Goal: Task Accomplishment & Management: Use online tool/utility

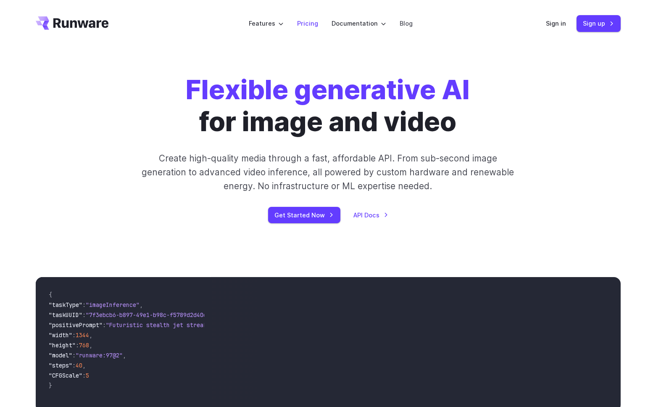
click at [313, 23] on link "Pricing" at bounding box center [307, 23] width 21 height 10
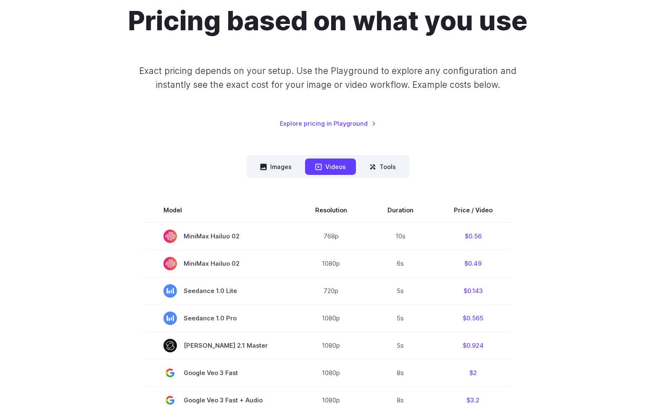
scroll to position [74, 0]
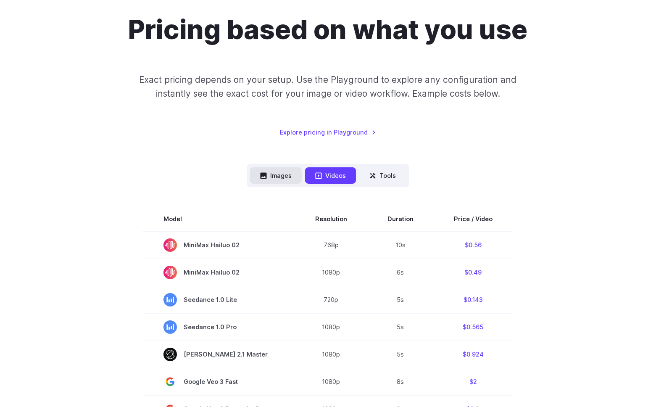
click at [286, 182] on button "Images" at bounding box center [276, 175] width 52 height 16
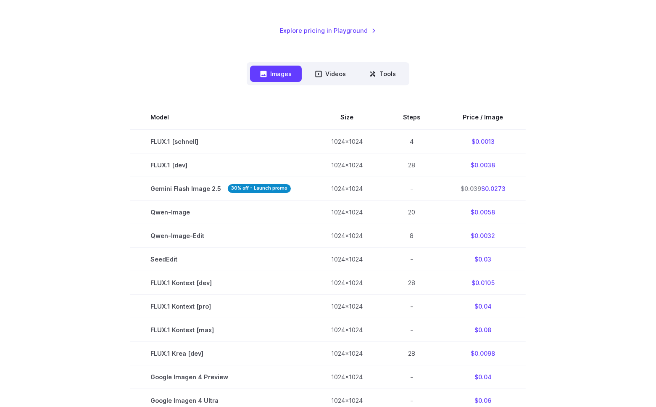
scroll to position [171, 0]
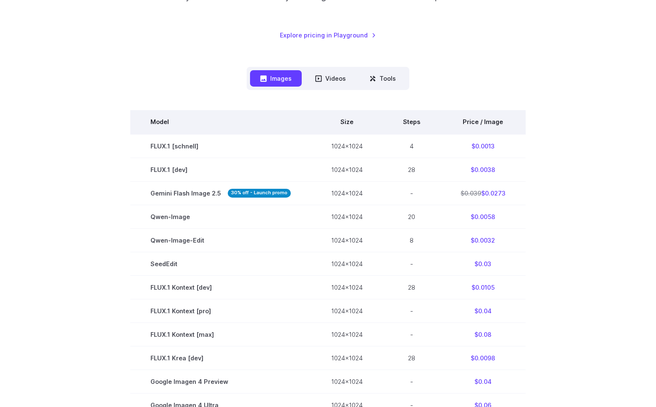
click at [407, 122] on th "Steps" at bounding box center [412, 122] width 58 height 24
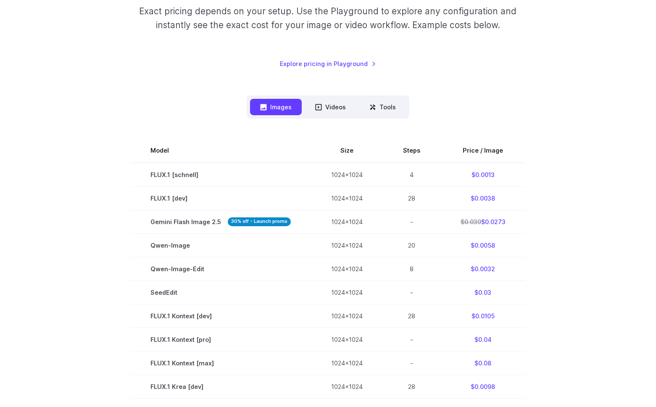
scroll to position [142, 0]
click at [386, 115] on button "Tools" at bounding box center [382, 107] width 47 height 16
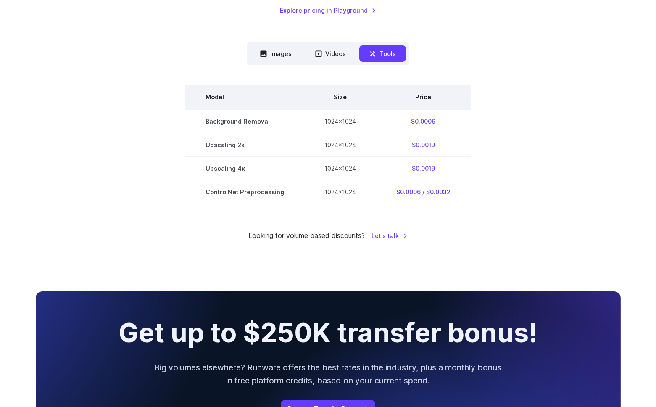
scroll to position [83, 0]
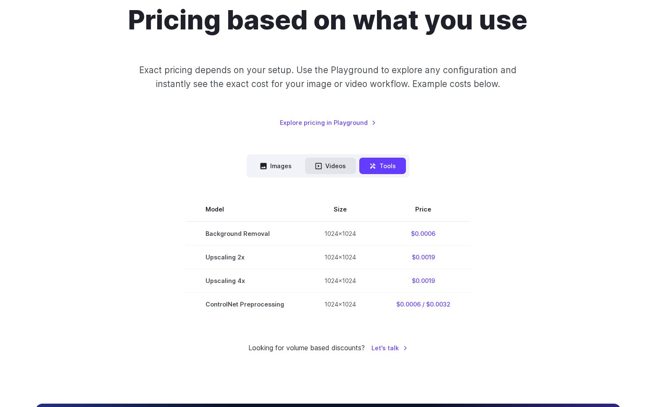
click at [336, 160] on button "Videos" at bounding box center [330, 166] width 51 height 16
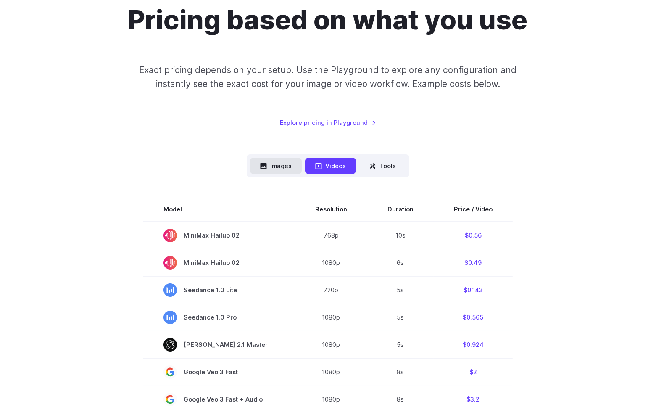
click at [283, 168] on button "Images" at bounding box center [276, 166] width 52 height 16
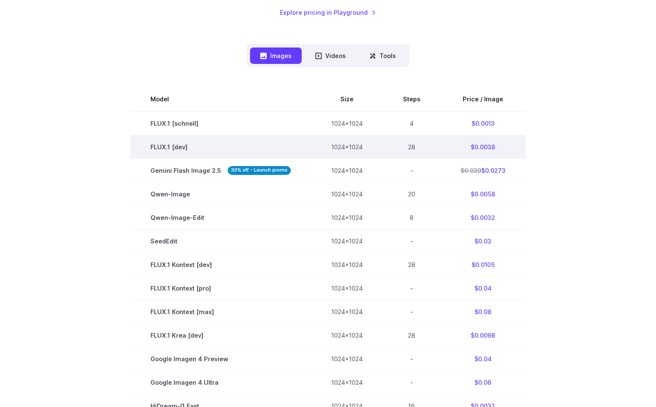
scroll to position [192, 0]
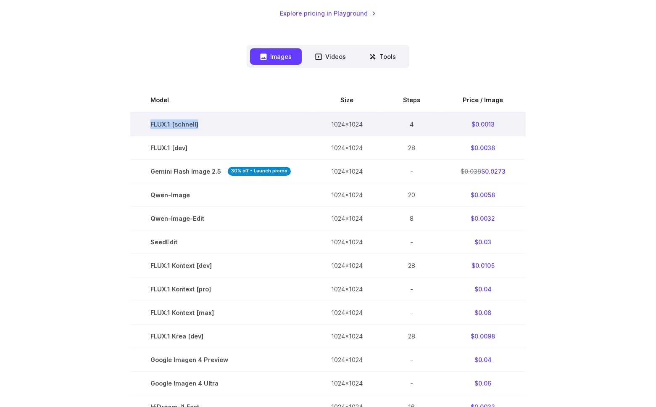
drag, startPoint x: 212, startPoint y: 125, endPoint x: 134, endPoint y: 128, distance: 77.8
click at [134, 128] on td "FLUX.1 [schnell]" at bounding box center [220, 124] width 181 height 24
copy td "FLUX.1 [schnell]"
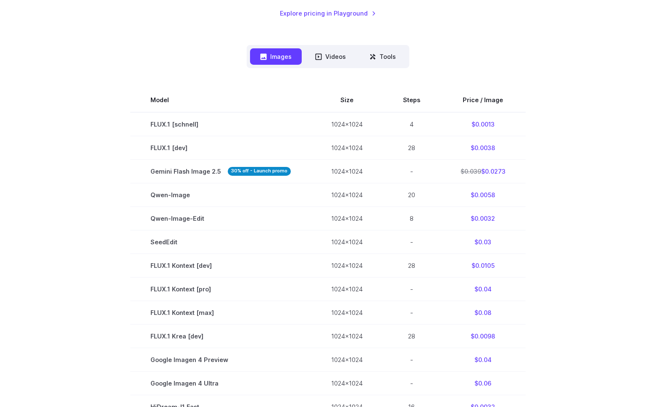
click at [542, 179] on section "Model Size Steps Price / Image FLUX.1 [schnell] 1024x1024 4 $0.0013 FLUX.1 [dev…" at bounding box center [328, 323] width 585 height 471
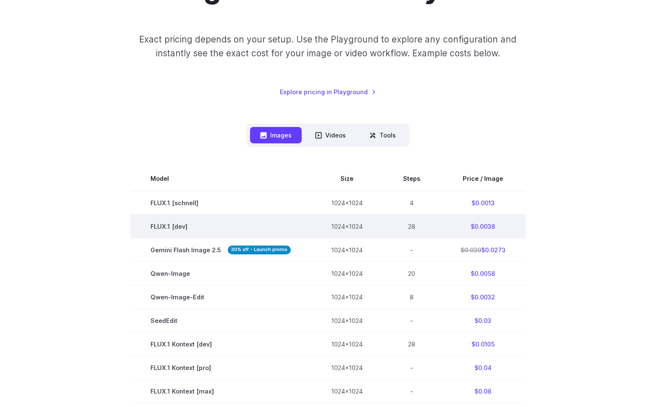
scroll to position [77, 0]
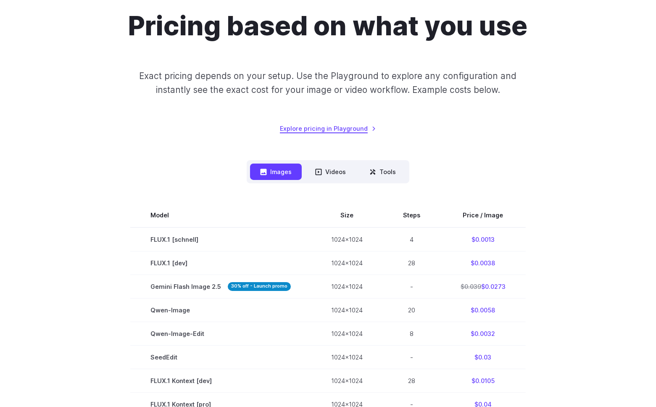
click at [363, 128] on link "Explore pricing in Playground" at bounding box center [328, 128] width 96 height 10
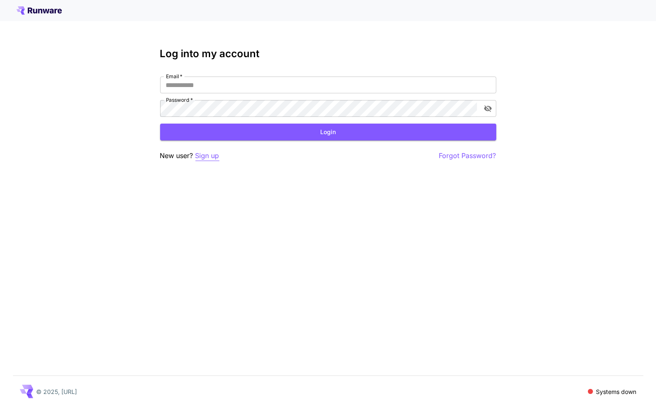
click at [208, 152] on p "Sign up" at bounding box center [207, 155] width 24 height 11
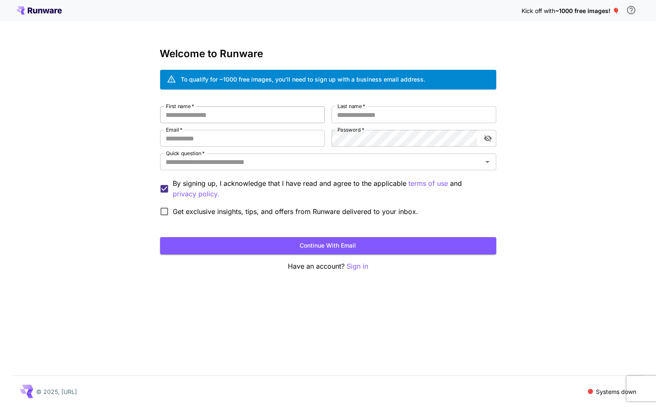
click at [255, 117] on input "First name   *" at bounding box center [242, 114] width 165 height 17
type input "*"
type input "****"
type input "*****"
type input "**********"
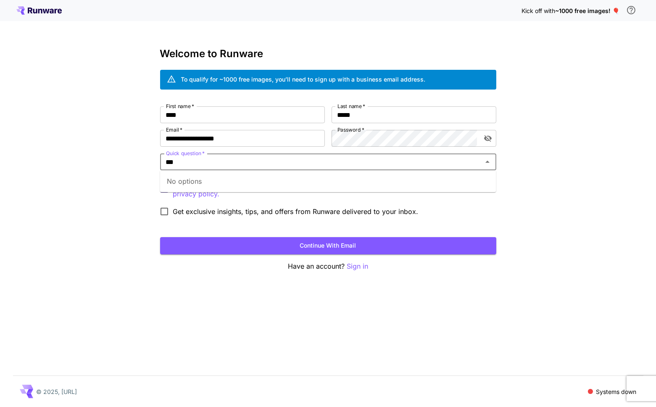
type input "***"
click at [164, 199] on div "**********" at bounding box center [328, 163] width 336 height 114
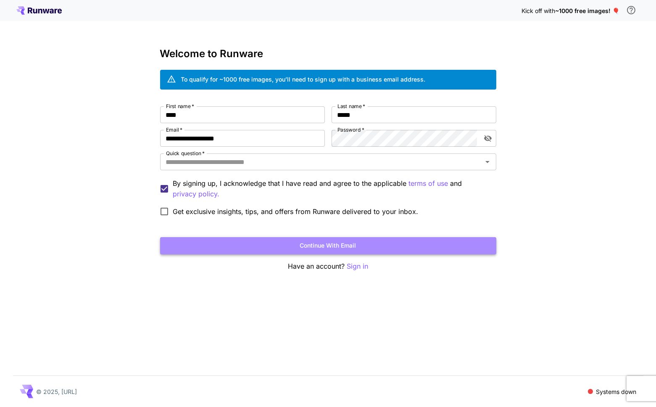
click at [211, 245] on button "Continue with email" at bounding box center [328, 245] width 336 height 17
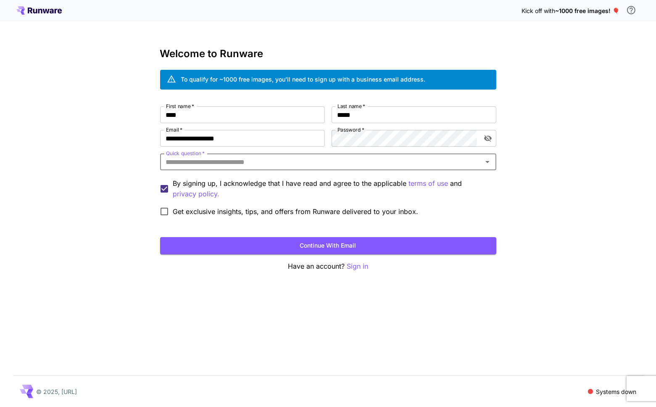
click at [255, 160] on input "Quick question   *" at bounding box center [321, 162] width 317 height 12
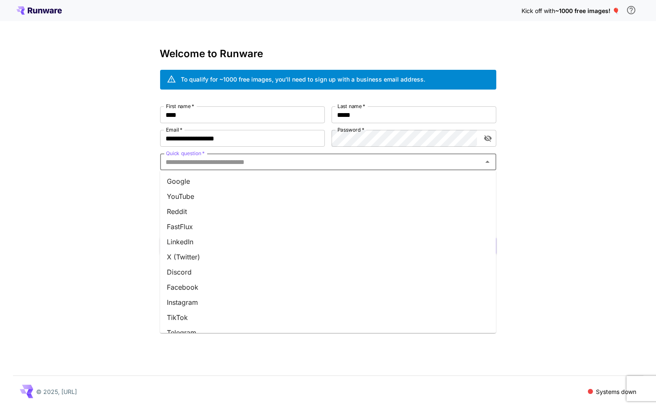
click at [268, 183] on li "Google" at bounding box center [328, 180] width 336 height 15
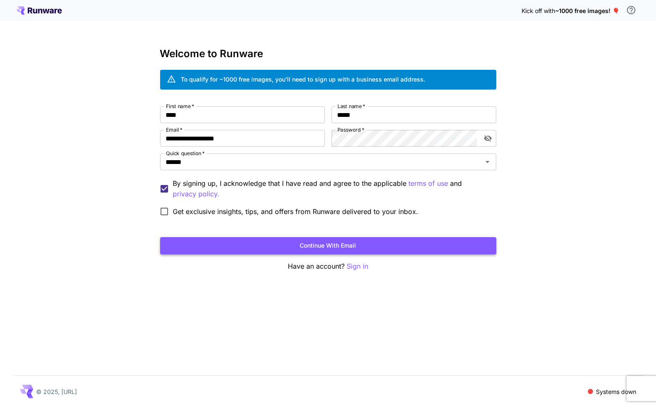
click at [281, 242] on button "Continue with email" at bounding box center [328, 245] width 336 height 17
click at [405, 256] on div "**********" at bounding box center [328, 159] width 336 height 223
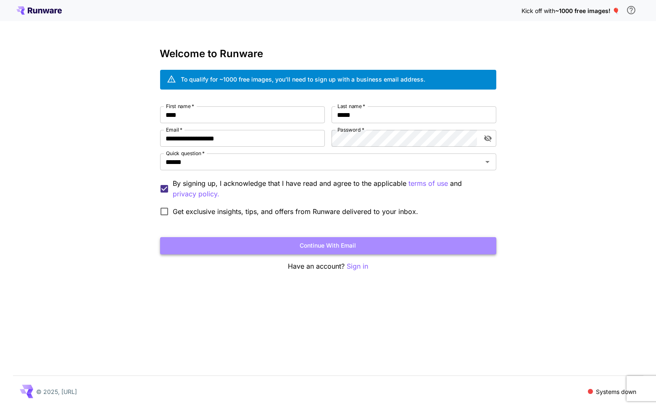
click at [415, 246] on button "Continue with email" at bounding box center [328, 245] width 336 height 17
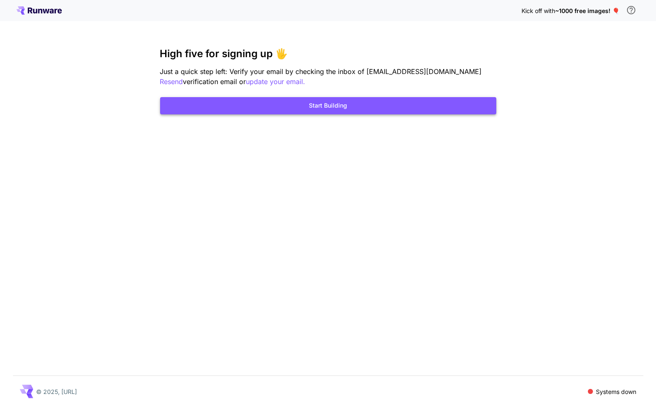
click at [406, 105] on button "Start Building" at bounding box center [328, 105] width 336 height 17
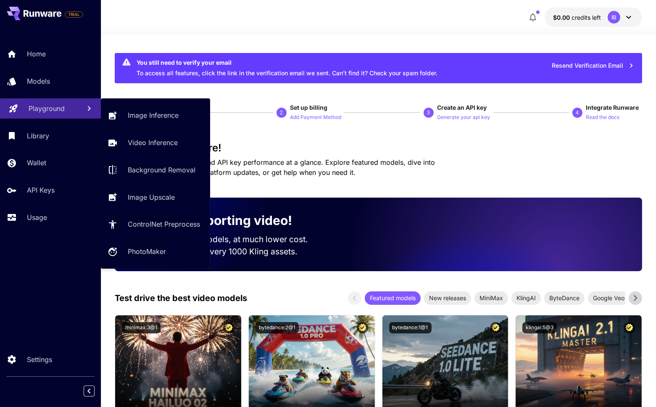
click at [59, 108] on p "Playground" at bounding box center [47, 108] width 36 height 10
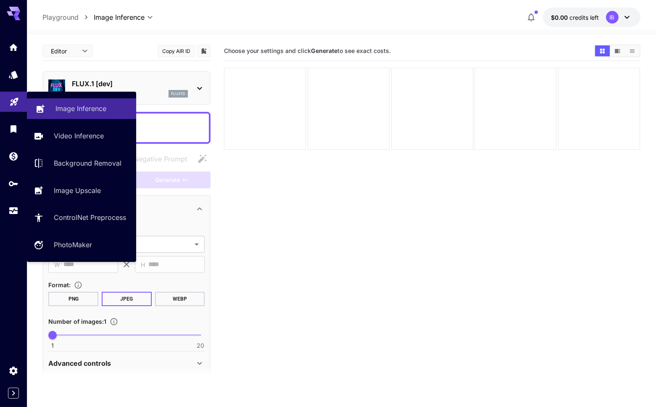
click at [110, 107] on div "Image Inference" at bounding box center [92, 108] width 74 height 10
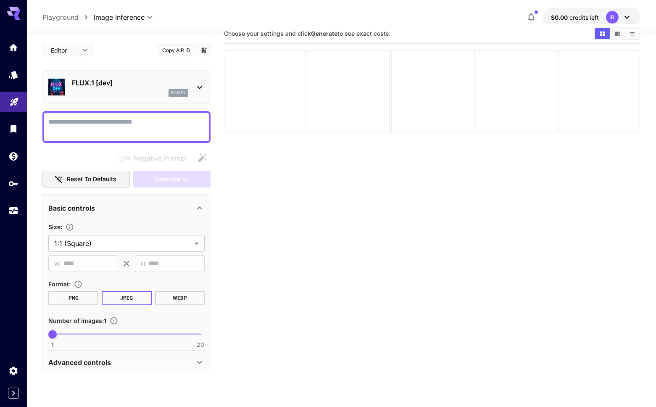
click at [205, 81] on div "FLUX.1 [dev] flux1d" at bounding box center [126, 87] width 168 height 34
click at [197, 87] on icon at bounding box center [199, 87] width 10 height 10
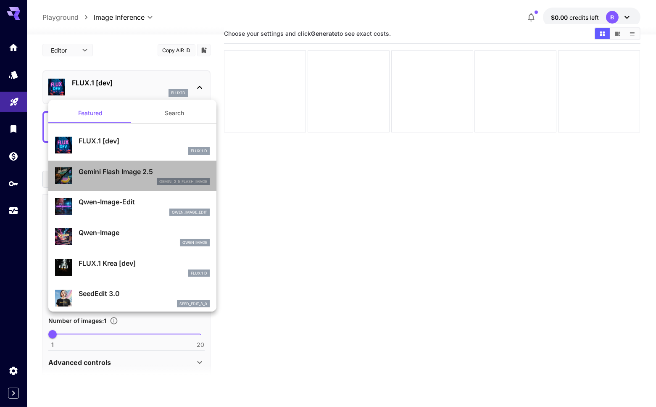
click at [149, 178] on div "gemini_2_5_flash_image" at bounding box center [144, 182] width 131 height 8
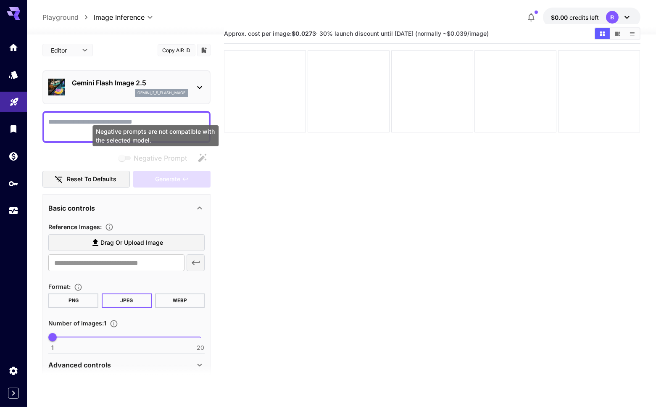
click at [126, 155] on span "Negative prompts are not compatible with the selected model." at bounding box center [125, 158] width 17 height 10
click at [192, 85] on div "Gemini Flash Image 2.5 gemini_2_5_flash_image" at bounding box center [126, 87] width 156 height 26
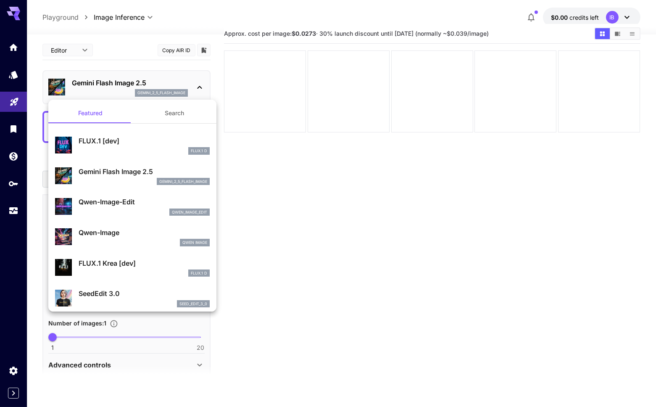
click at [142, 144] on p "FLUX.1 [dev]" at bounding box center [144, 141] width 131 height 10
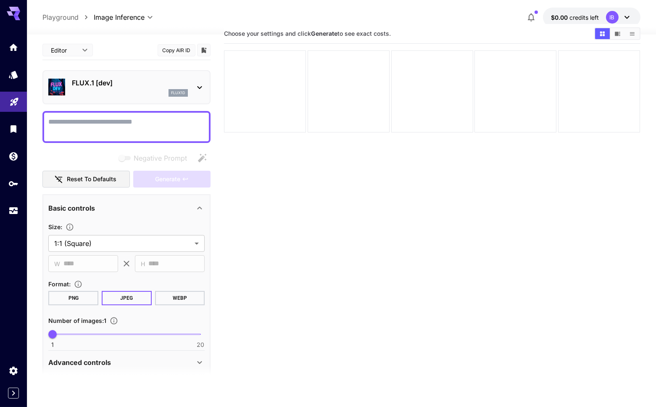
click at [173, 99] on div "FLUX.1 [dev] flux1d" at bounding box center [126, 87] width 156 height 26
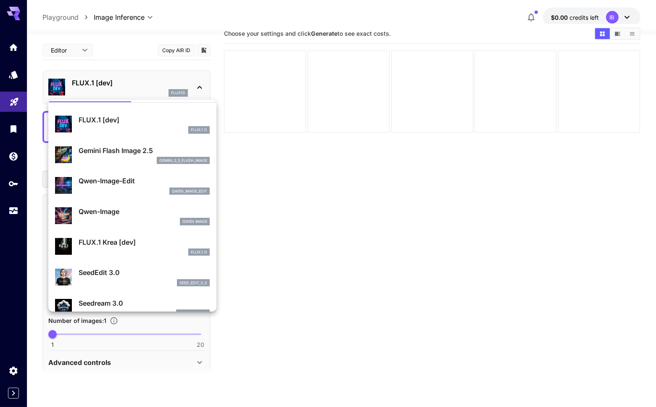
scroll to position [23, 0]
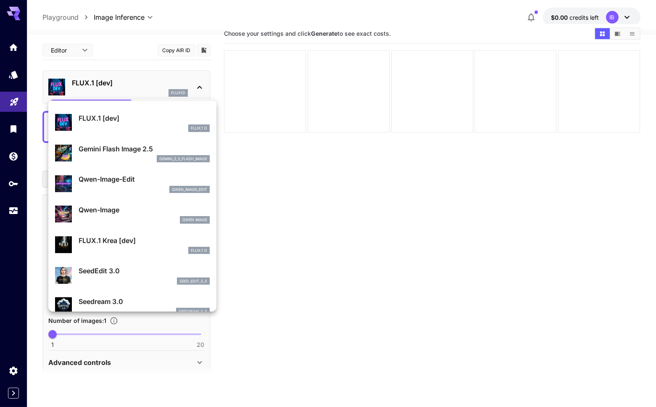
click at [139, 179] on p "Qwen-Image-Edit" at bounding box center [144, 179] width 131 height 10
type input "*"
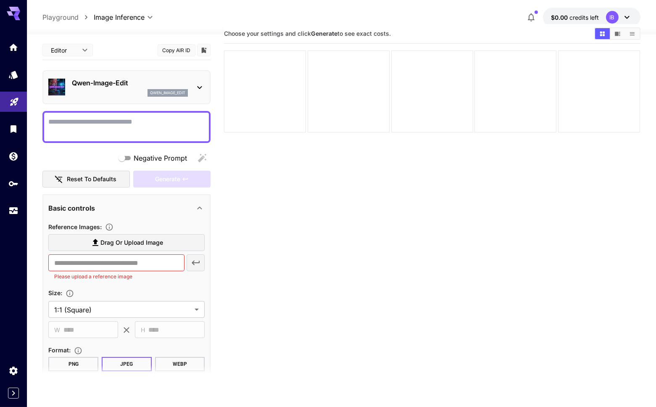
click at [176, 90] on p "qwen_image_edit" at bounding box center [167, 93] width 35 height 6
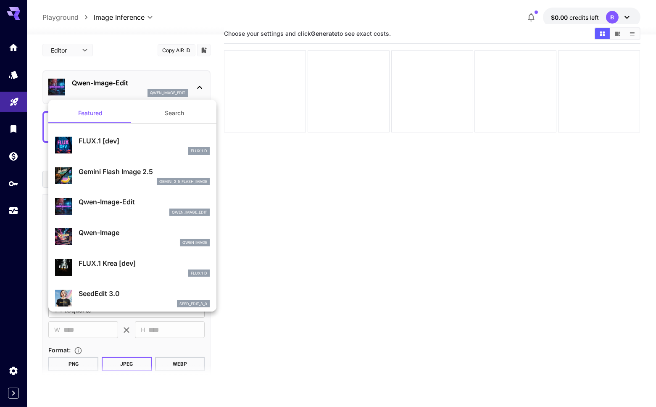
click at [179, 111] on button "Search" at bounding box center [174, 113] width 84 height 20
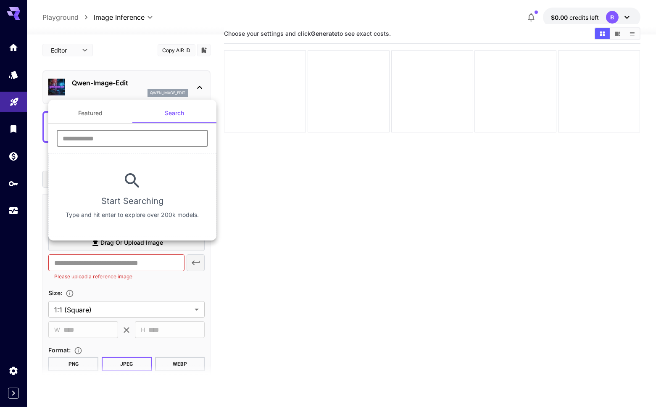
click at [168, 131] on input "text" at bounding box center [132, 138] width 151 height 17
type input "****"
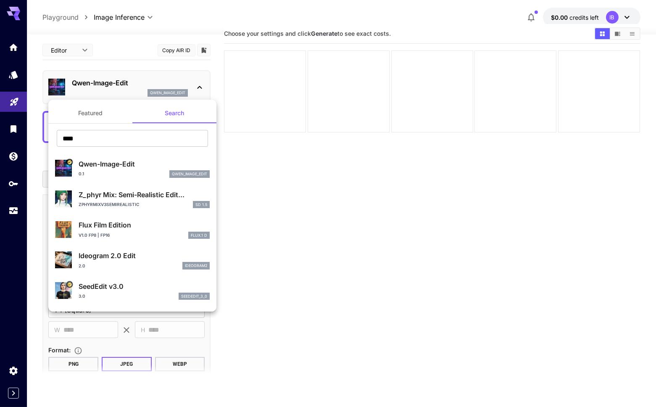
click at [89, 110] on button "Featured" at bounding box center [90, 113] width 84 height 20
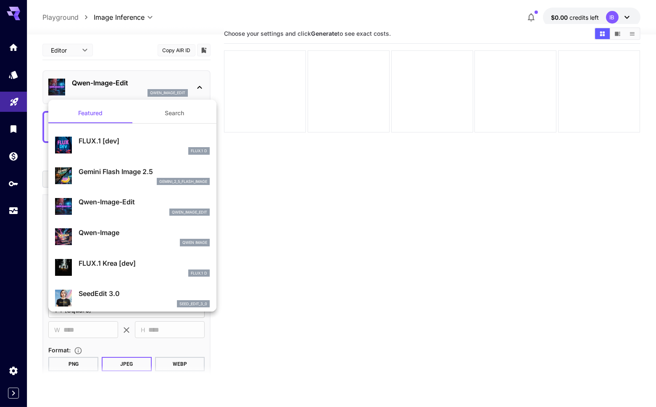
click at [179, 107] on button "Search" at bounding box center [174, 113] width 84 height 20
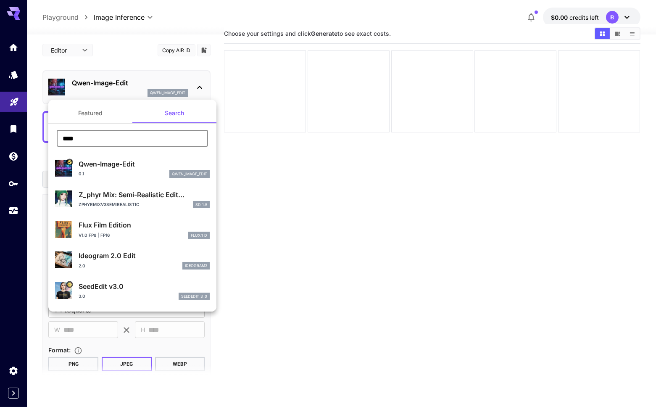
click at [143, 139] on input "****" at bounding box center [132, 138] width 151 height 17
type input "****"
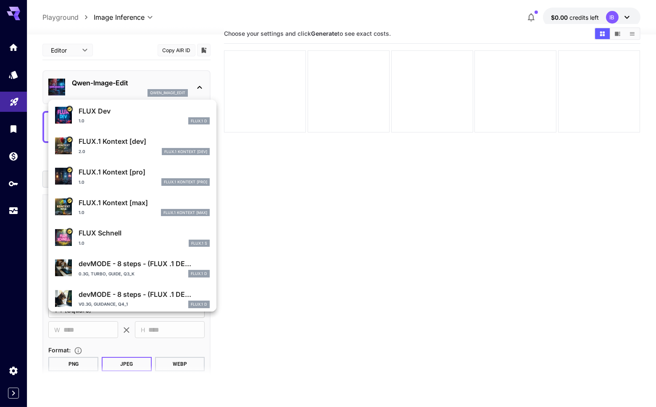
scroll to position [271, 0]
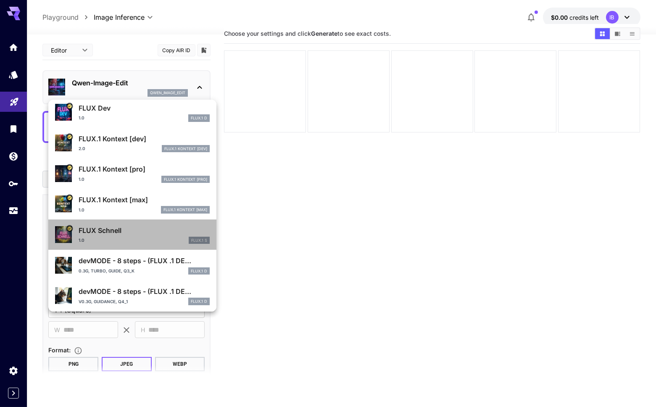
click at [134, 243] on div "1.0 FLUX.1 S" at bounding box center [144, 240] width 131 height 8
type input "*"
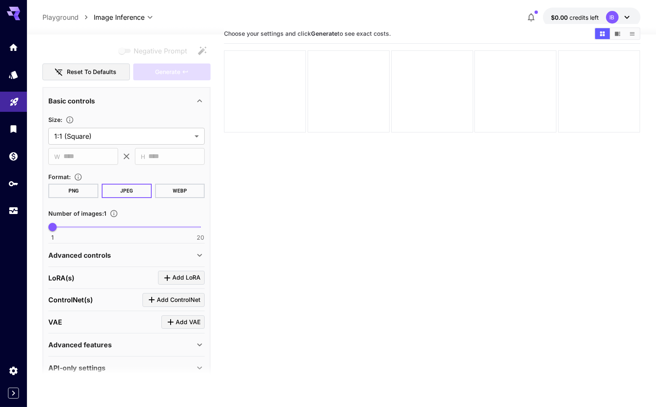
scroll to position [118, 0]
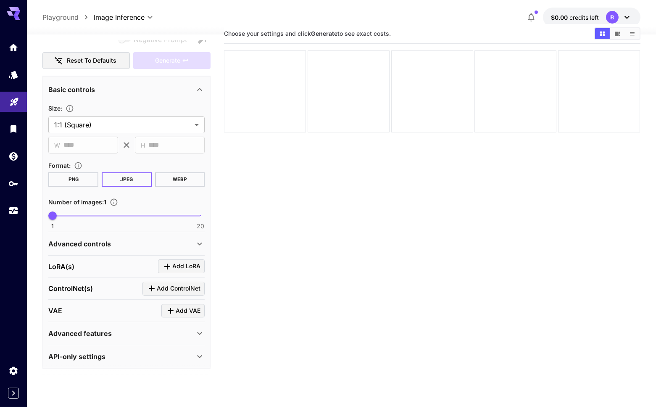
click at [196, 351] on icon at bounding box center [199, 356] width 10 height 10
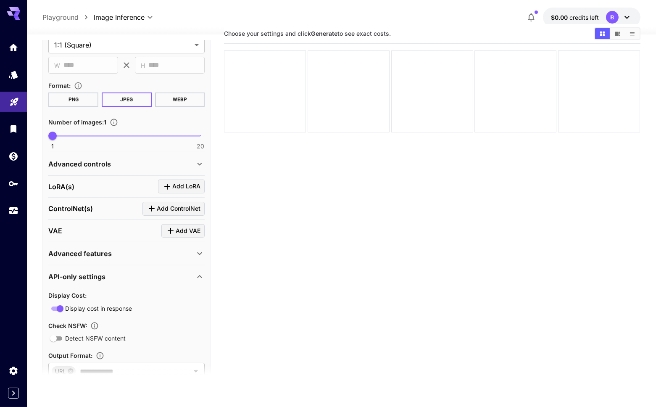
scroll to position [194, 0]
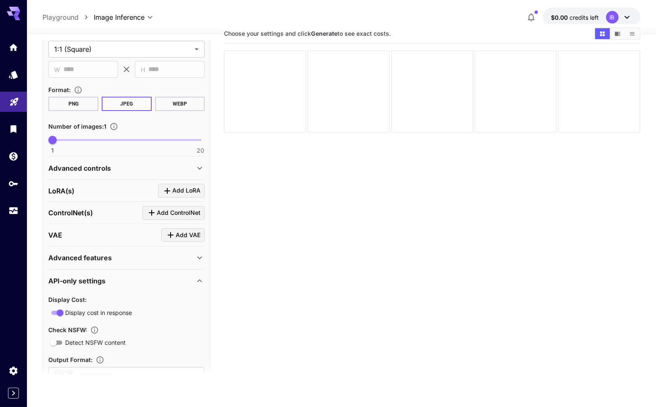
click at [196, 255] on icon at bounding box center [199, 257] width 10 height 10
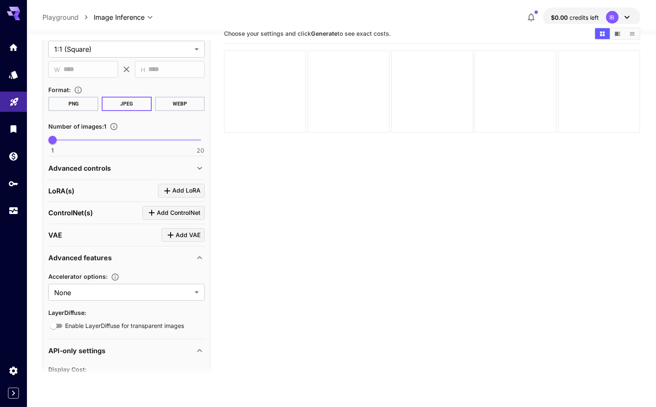
click at [196, 255] on icon at bounding box center [199, 257] width 10 height 10
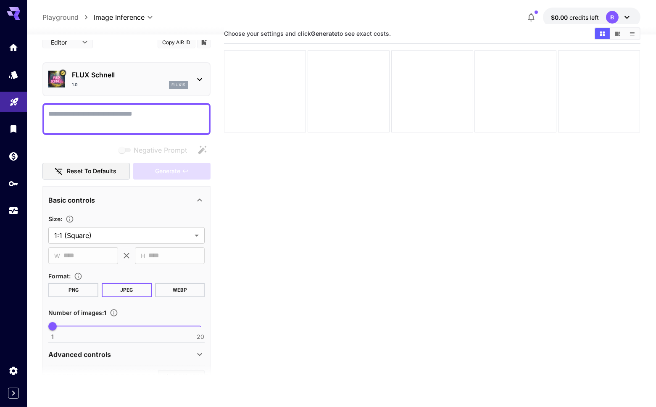
scroll to position [5, 0]
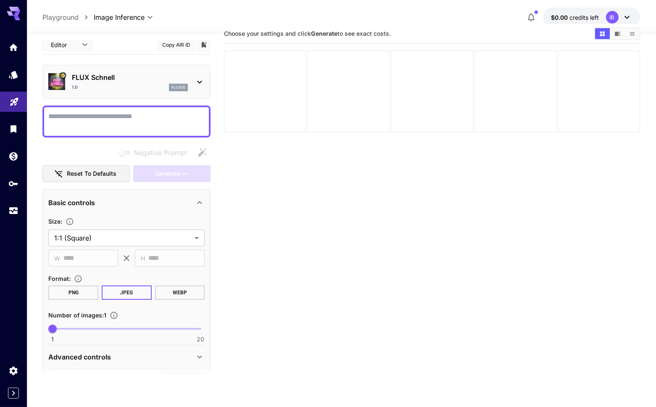
click at [196, 83] on icon at bounding box center [199, 82] width 10 height 10
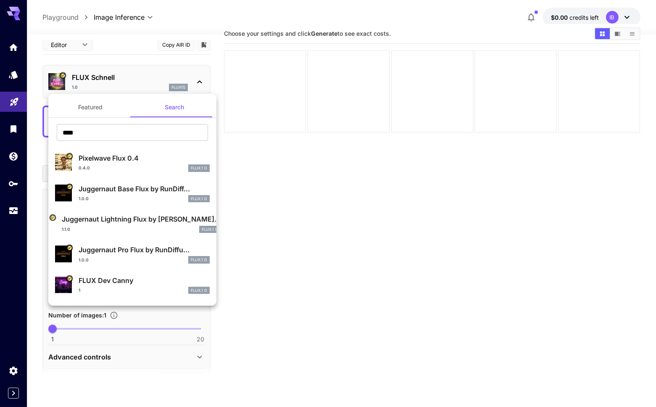
click at [40, 101] on div at bounding box center [328, 203] width 656 height 407
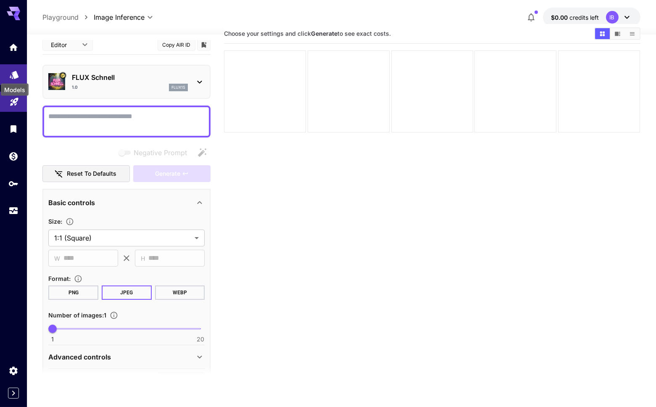
click at [11, 73] on icon "Models" at bounding box center [14, 72] width 10 height 10
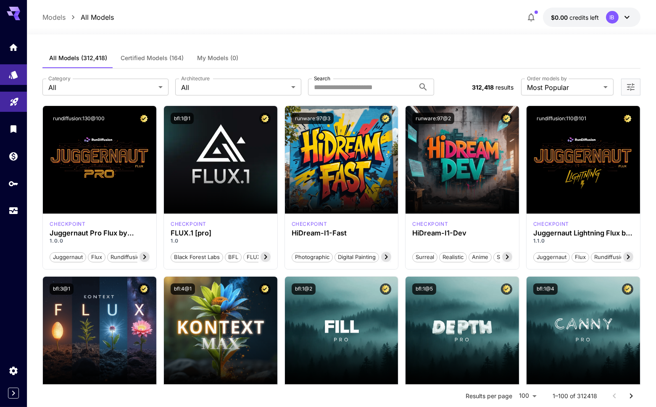
click at [628, 86] on icon "Open more filters" at bounding box center [630, 87] width 10 height 10
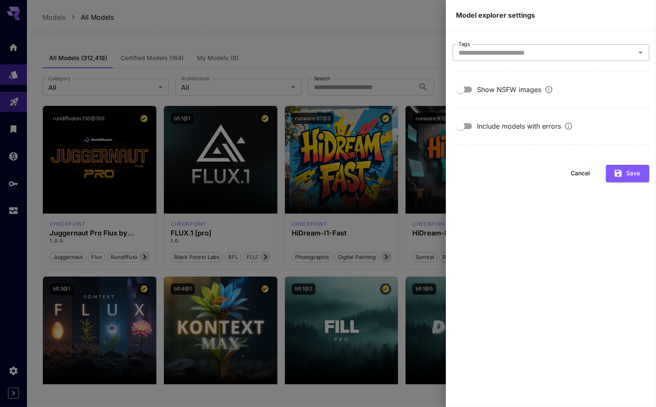
click at [556, 58] on input "Tags" at bounding box center [544, 53] width 178 height 12
type input "****"
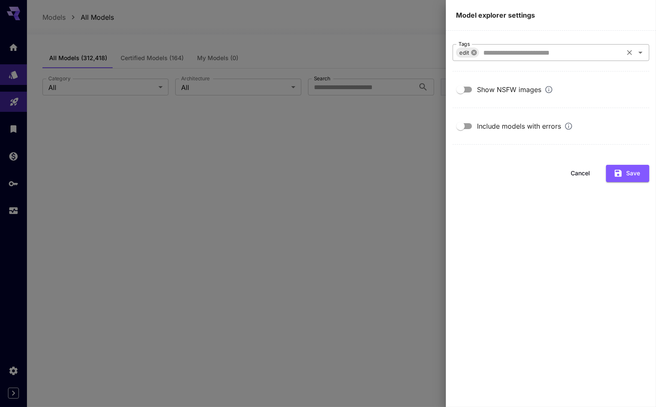
click at [474, 53] on icon at bounding box center [473, 52] width 5 height 5
click at [382, 50] on div at bounding box center [328, 203] width 656 height 407
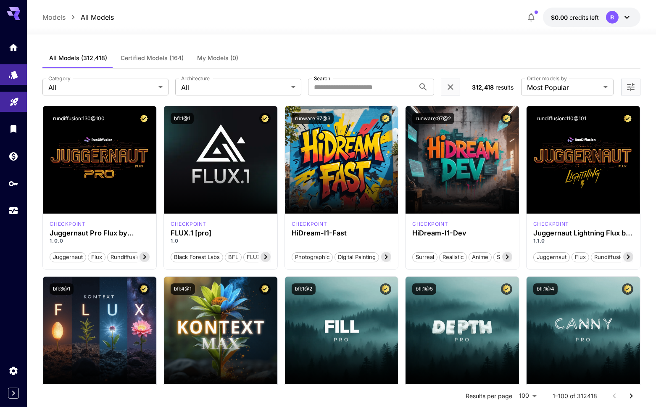
click at [168, 58] on span "Certified Models (164)" at bounding box center [152, 58] width 63 height 8
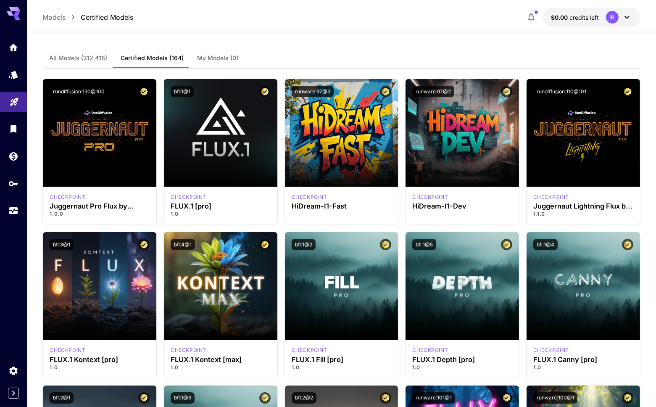
click at [89, 57] on span "All Models (312,418)" at bounding box center [78, 58] width 58 height 8
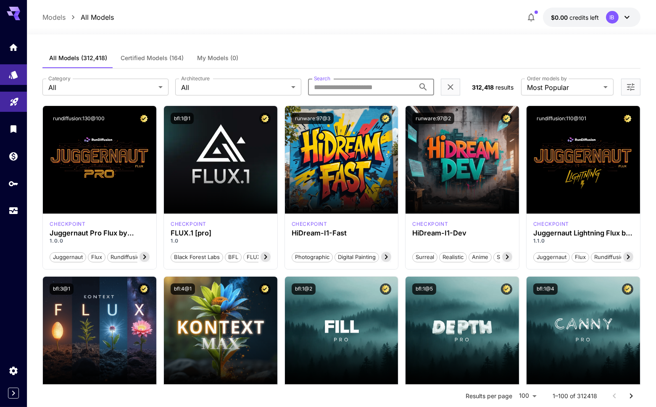
click at [386, 84] on input "Search" at bounding box center [361, 87] width 107 height 17
type input "****"
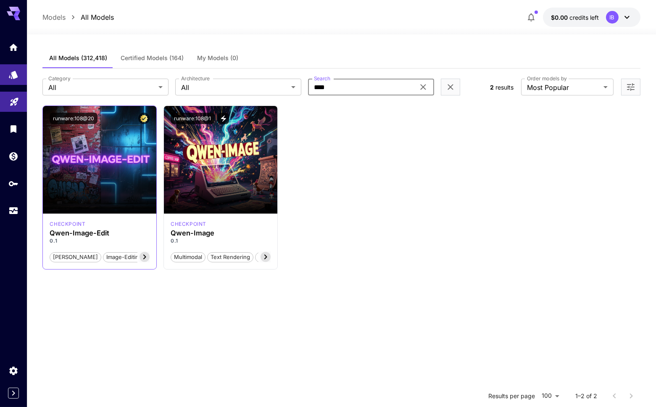
click at [103, 257] on span "image-editing" at bounding box center [124, 257] width 42 height 8
click at [145, 257] on icon at bounding box center [144, 257] width 3 height 5
click at [54, 256] on icon at bounding box center [55, 257] width 10 height 10
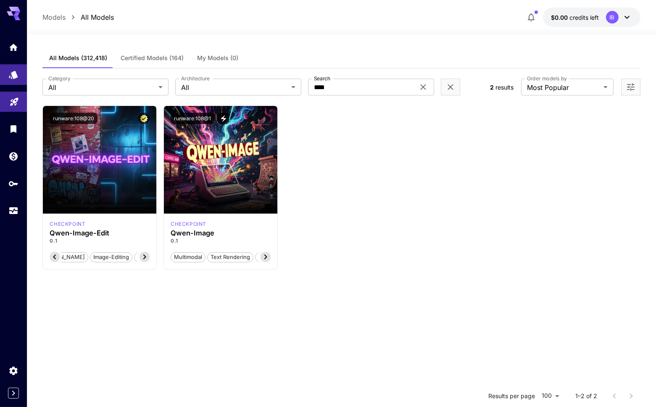
click at [628, 82] on icon "Open more filters" at bounding box center [630, 87] width 10 height 10
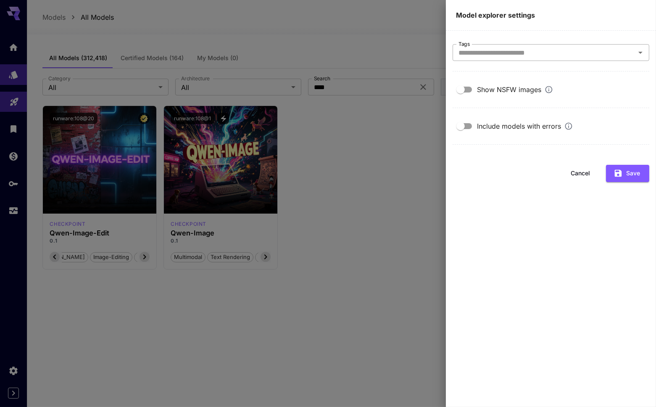
click at [535, 53] on input "Tags" at bounding box center [544, 53] width 178 height 12
type input "**********"
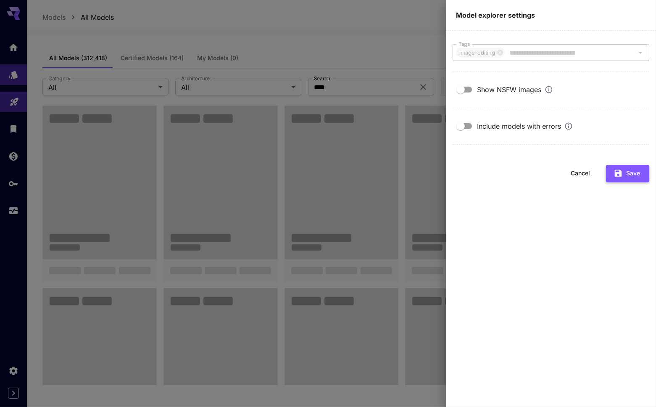
click at [630, 172] on button "Save" at bounding box center [627, 173] width 43 height 17
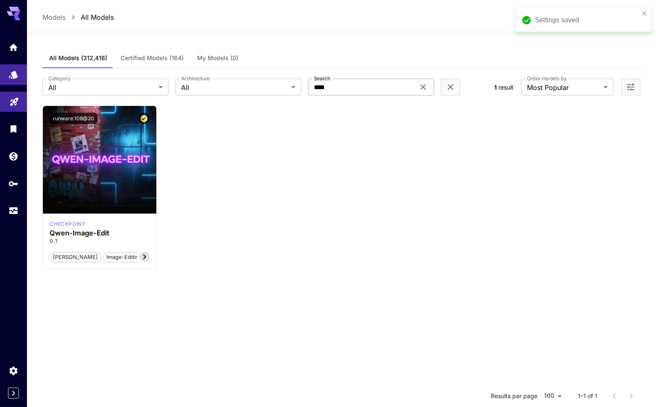
click at [338, 89] on input "****" at bounding box center [361, 87] width 107 height 17
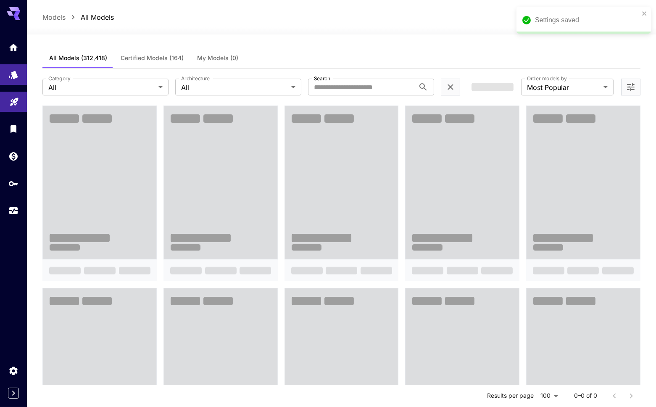
click at [394, 50] on div "All Models (312,418) Certified Models (164) My Models (0)" at bounding box center [340, 58] width 597 height 21
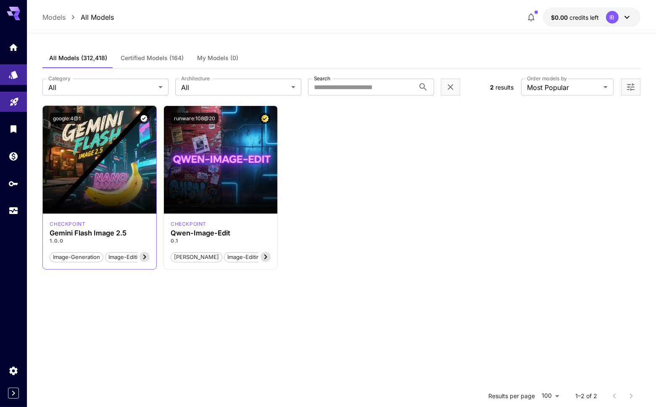
click at [144, 256] on icon at bounding box center [144, 257] width 10 height 10
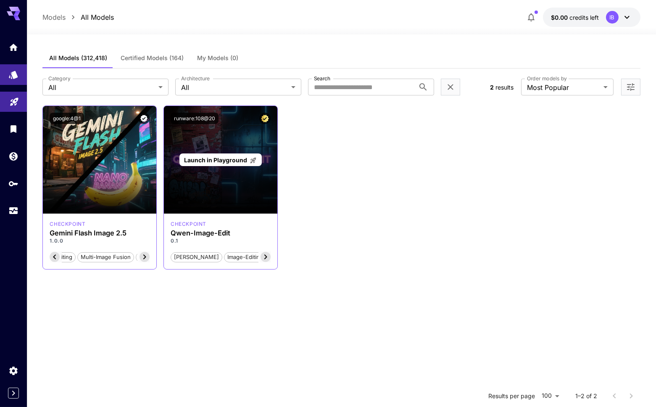
click at [249, 163] on p "Launch in Playground" at bounding box center [220, 159] width 73 height 9
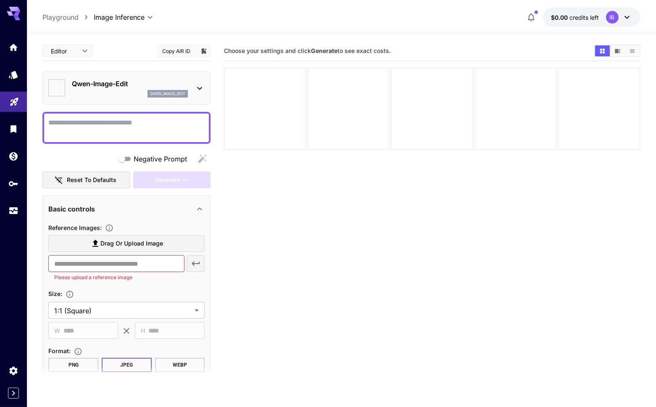
type input "*****"
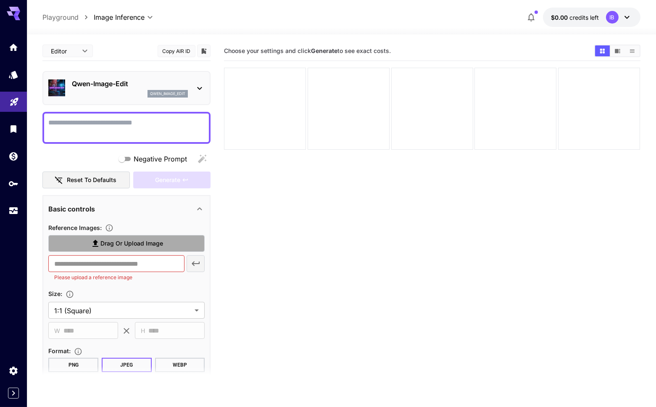
click at [169, 243] on label "Drag or upload image" at bounding box center [126, 243] width 156 height 17
click at [0, 0] on input "Drag or upload image" at bounding box center [0, 0] width 0 height 0
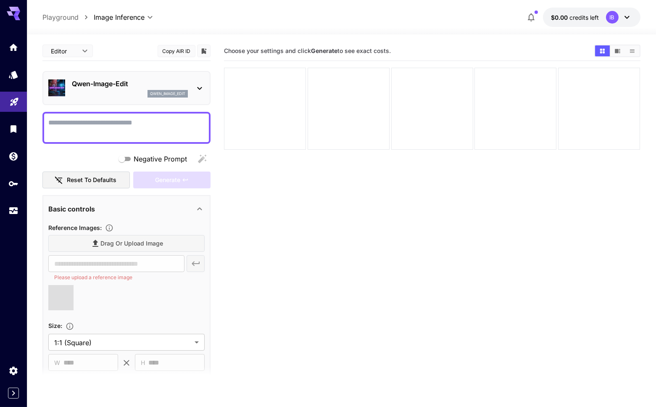
click at [165, 120] on textarea "Negative Prompt" at bounding box center [126, 128] width 156 height 20
type textarea "*****"
type input "**********"
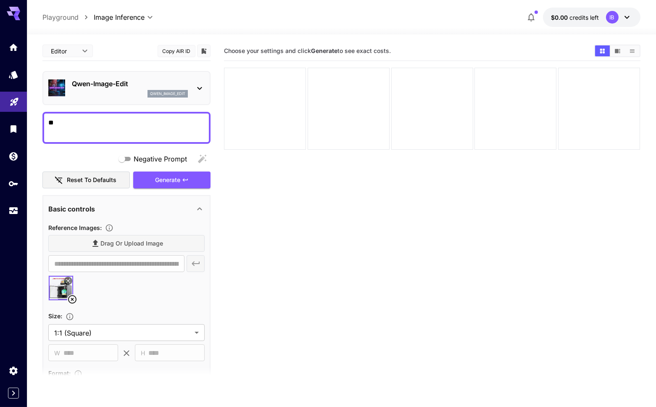
type textarea "*"
click at [135, 129] on textarea "Negative Prompt" at bounding box center [126, 128] width 156 height 20
paste textarea "**********"
click at [181, 181] on button "Generate" at bounding box center [171, 179] width 77 height 17
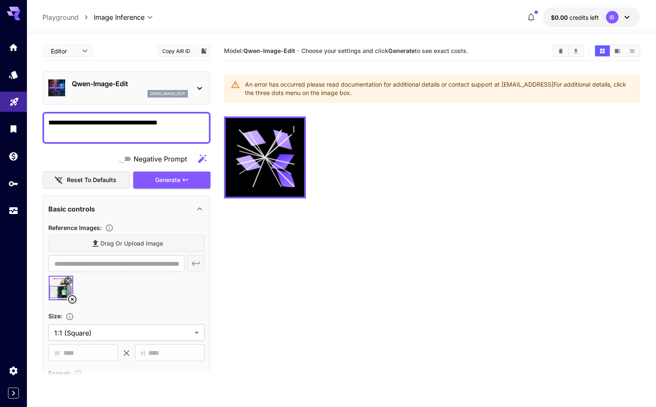
click at [194, 120] on textarea "**********" at bounding box center [126, 128] width 156 height 20
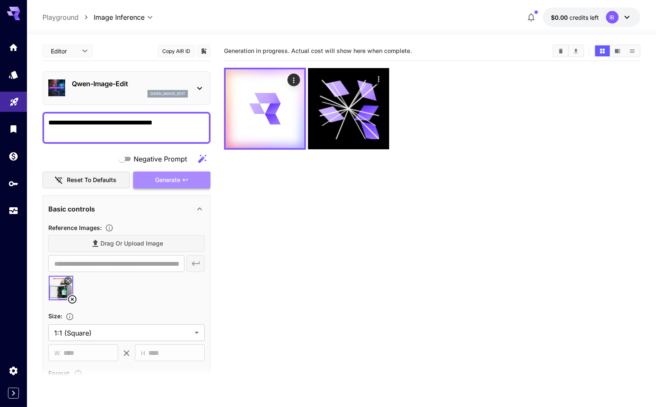
click at [189, 184] on button "Generate" at bounding box center [171, 179] width 77 height 17
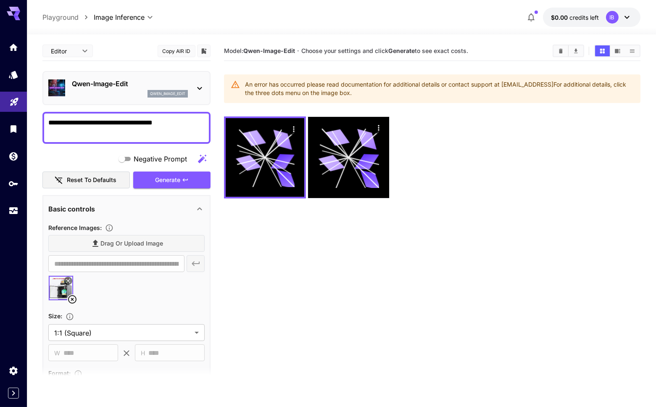
click at [67, 53] on body "**********" at bounding box center [328, 236] width 656 height 473
click at [104, 46] on div at bounding box center [328, 203] width 656 height 407
click at [199, 87] on icon at bounding box center [199, 88] width 10 height 10
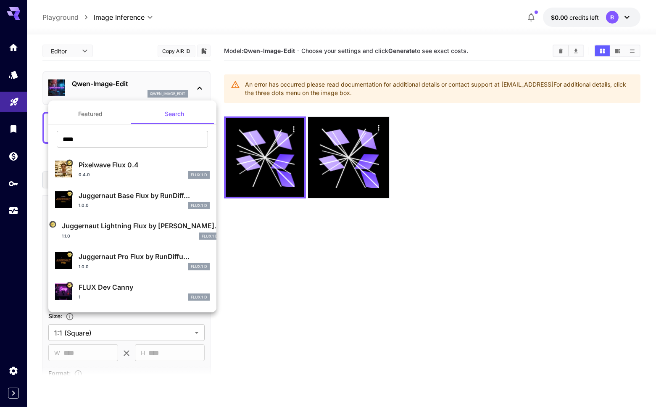
click at [199, 87] on div at bounding box center [328, 203] width 656 height 407
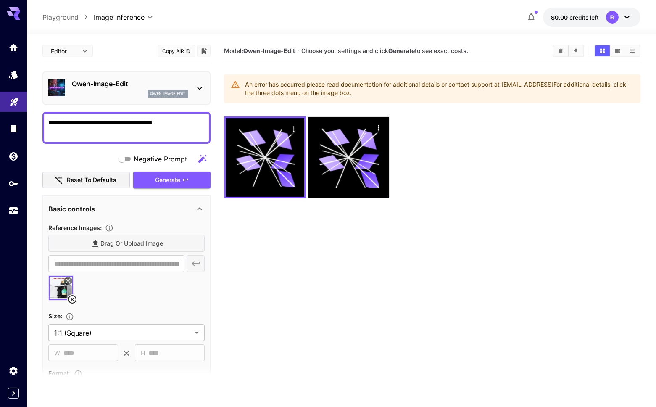
click at [141, 122] on textarea "**********" at bounding box center [126, 128] width 156 height 20
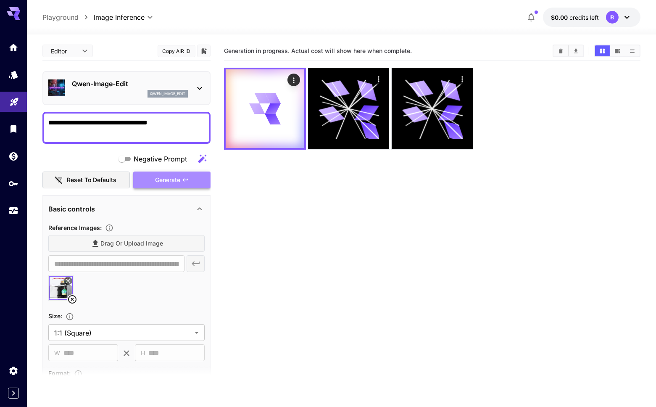
click at [175, 177] on span "Generate" at bounding box center [167, 180] width 25 height 11
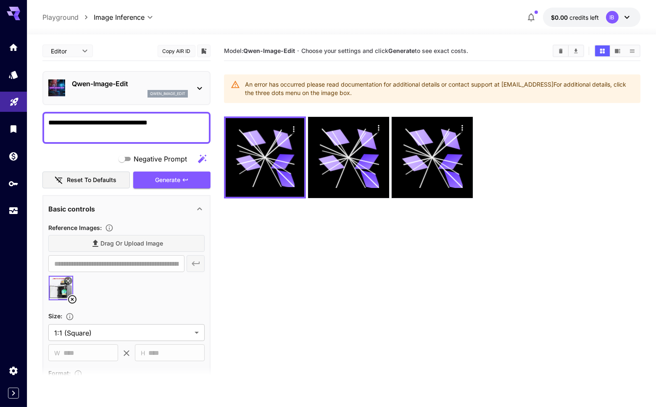
click at [184, 127] on textarea "**********" at bounding box center [126, 128] width 156 height 20
type textarea "*"
type textarea "********"
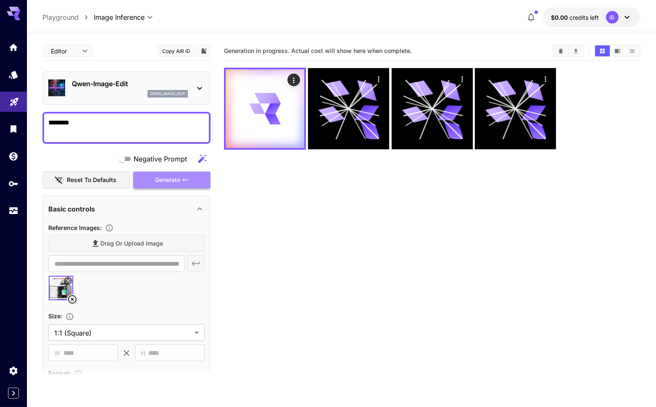
click at [172, 176] on span "Generate" at bounding box center [167, 180] width 25 height 11
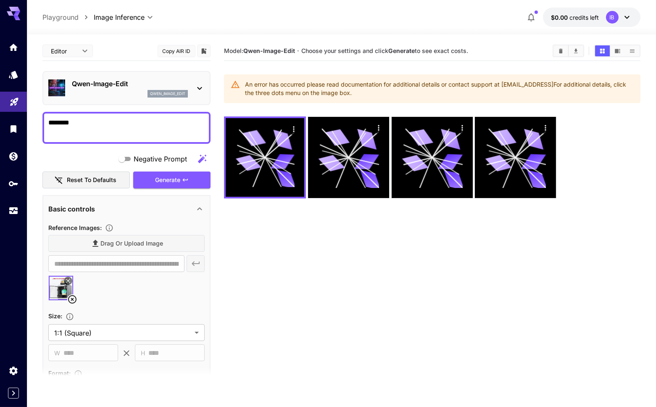
click at [627, 17] on icon at bounding box center [626, 17] width 5 height 3
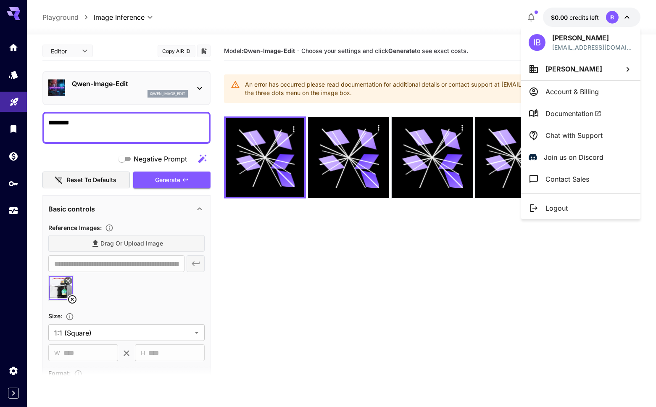
click at [501, 40] on div at bounding box center [328, 203] width 656 height 407
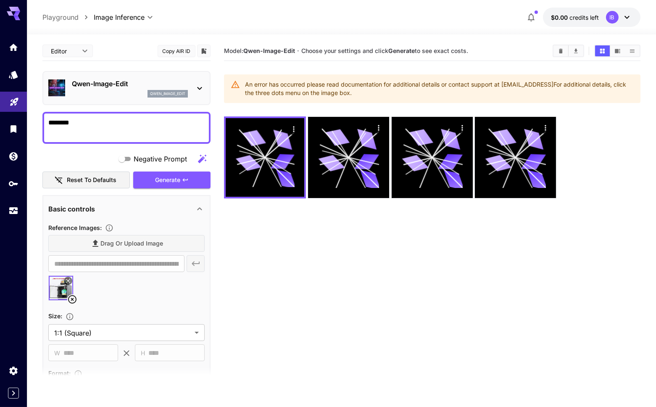
click at [177, 94] on p "qwen_image_edit" at bounding box center [167, 94] width 35 height 6
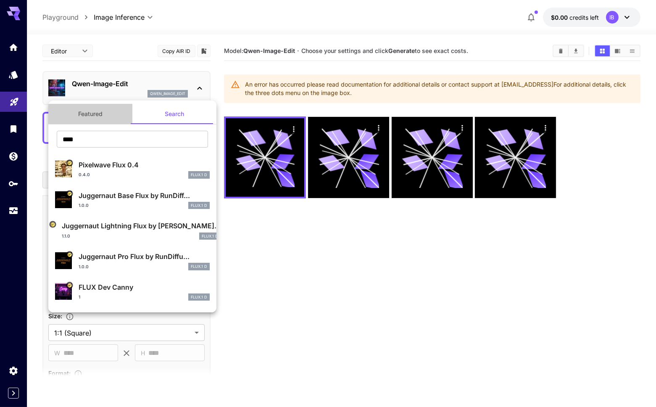
click at [110, 113] on button "Featured" at bounding box center [90, 114] width 84 height 20
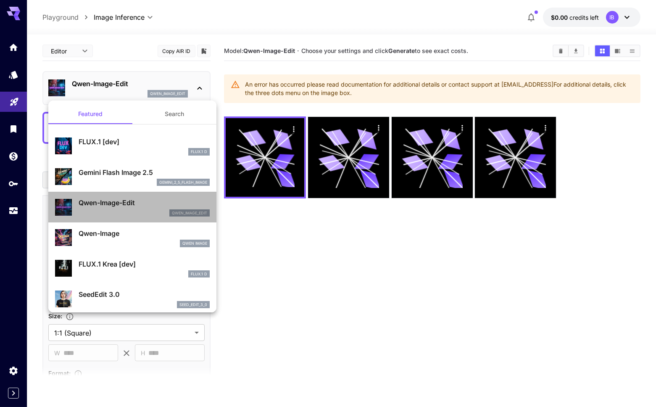
click at [129, 199] on p "Qwen-Image-Edit" at bounding box center [144, 202] width 131 height 10
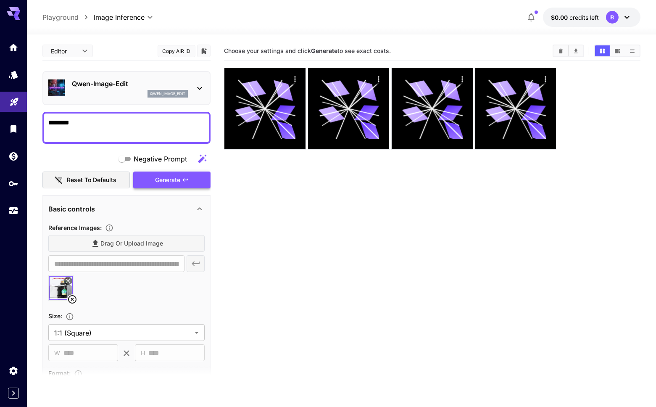
click at [179, 171] on button "Generate" at bounding box center [171, 179] width 77 height 17
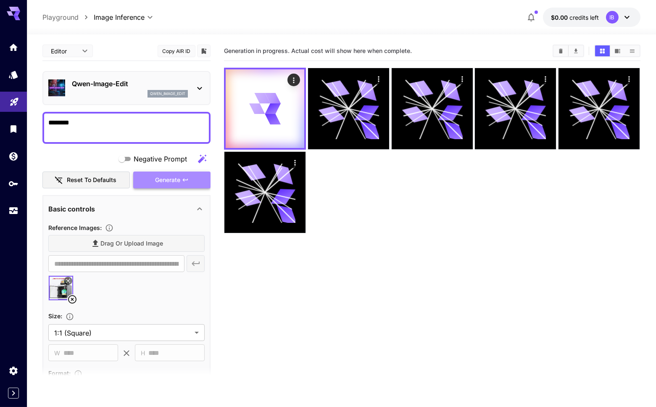
click at [179, 171] on button "Generate" at bounding box center [171, 179] width 77 height 17
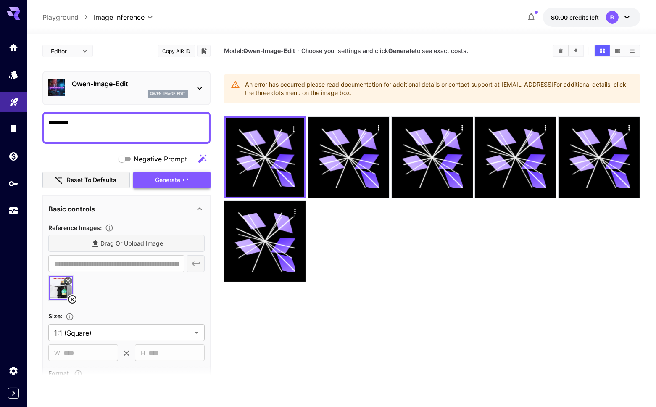
click at [179, 171] on button "Generate" at bounding box center [171, 179] width 77 height 17
click at [179, 186] on button "Generate" at bounding box center [171, 179] width 77 height 17
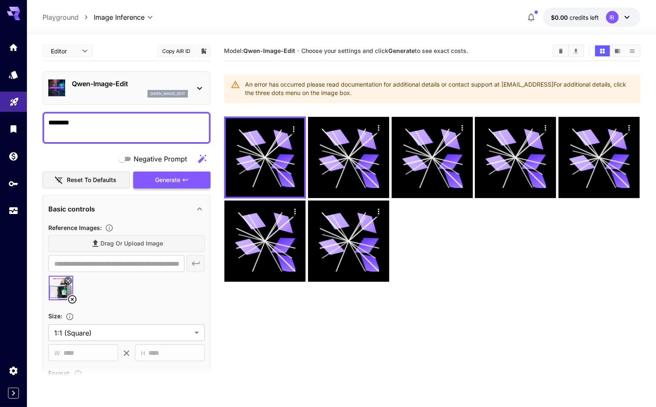
click at [179, 186] on button "Generate" at bounding box center [171, 179] width 77 height 17
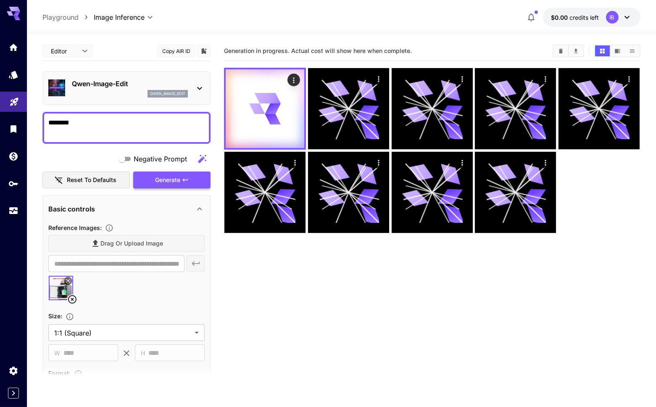
click at [179, 186] on button "Generate" at bounding box center [171, 179] width 77 height 17
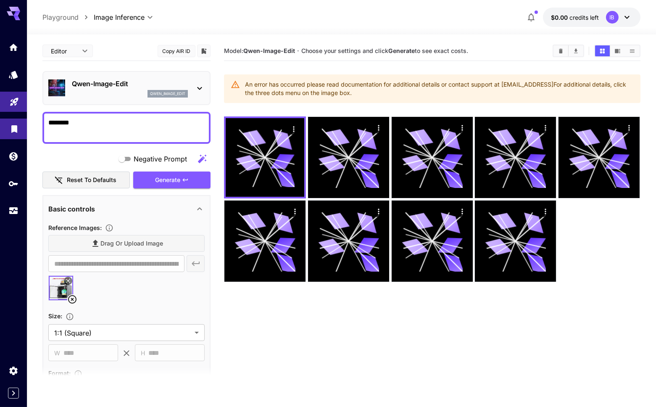
click at [16, 138] on link at bounding box center [13, 128] width 27 height 21
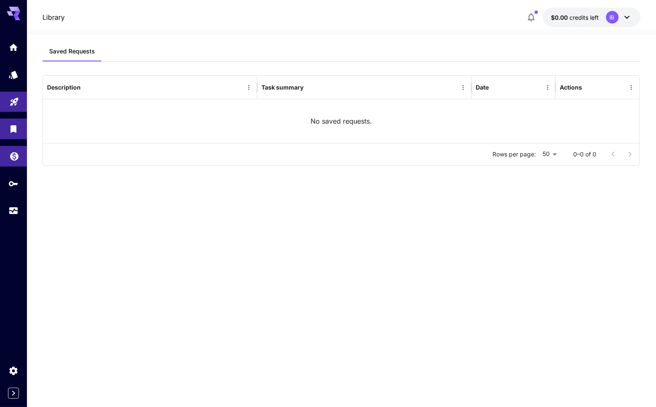
click at [18, 152] on icon "Wallet" at bounding box center [14, 154] width 10 height 10
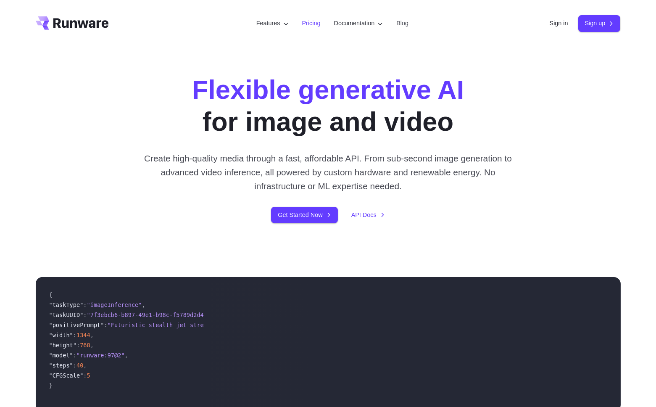
click at [307, 22] on link "Pricing" at bounding box center [311, 23] width 18 height 10
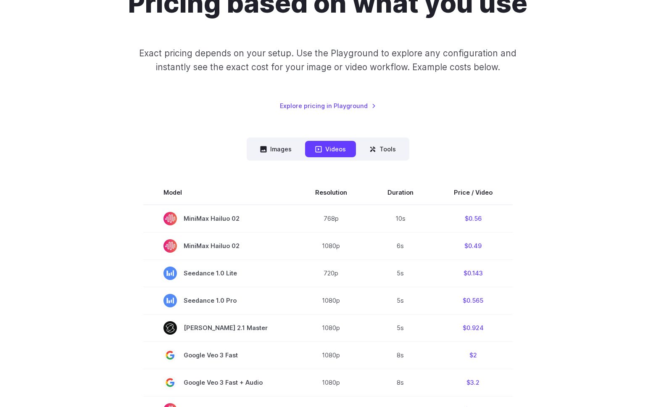
scroll to position [101, 0]
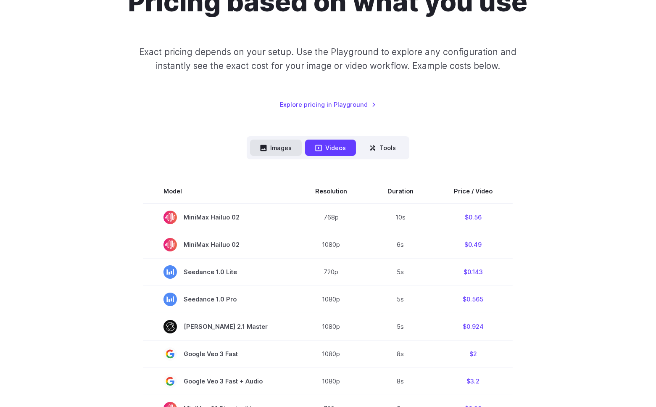
click at [282, 144] on button "Images" at bounding box center [276, 147] width 52 height 16
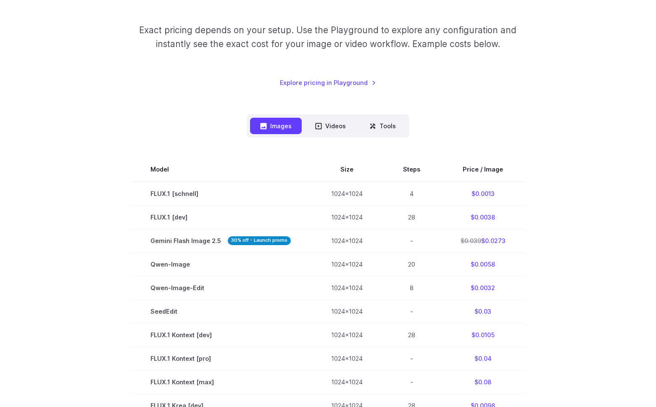
scroll to position [152, 0]
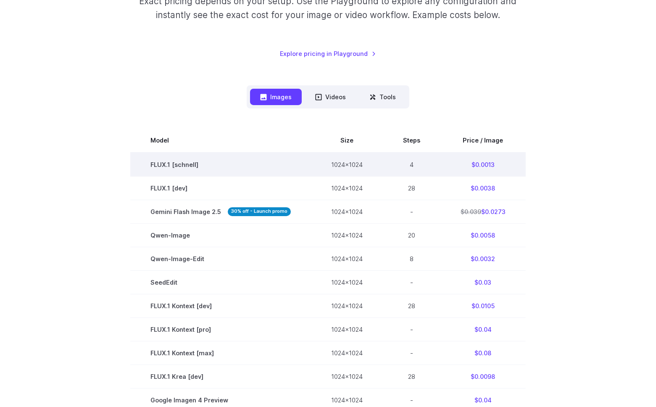
click at [191, 167] on td "FLUX.1 [schnell]" at bounding box center [220, 164] width 181 height 24
copy td "schnell"
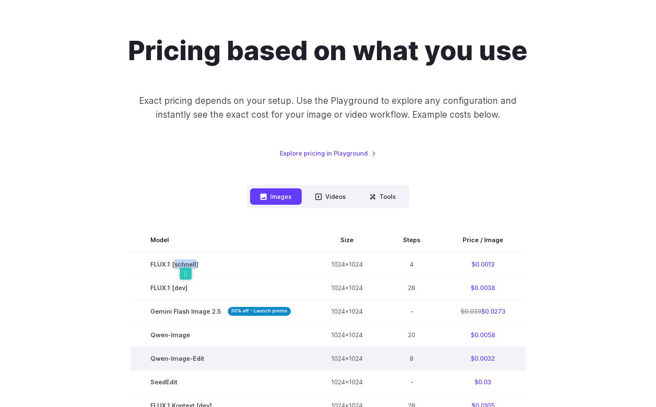
scroll to position [0, 0]
